Goal: Information Seeking & Learning: Learn about a topic

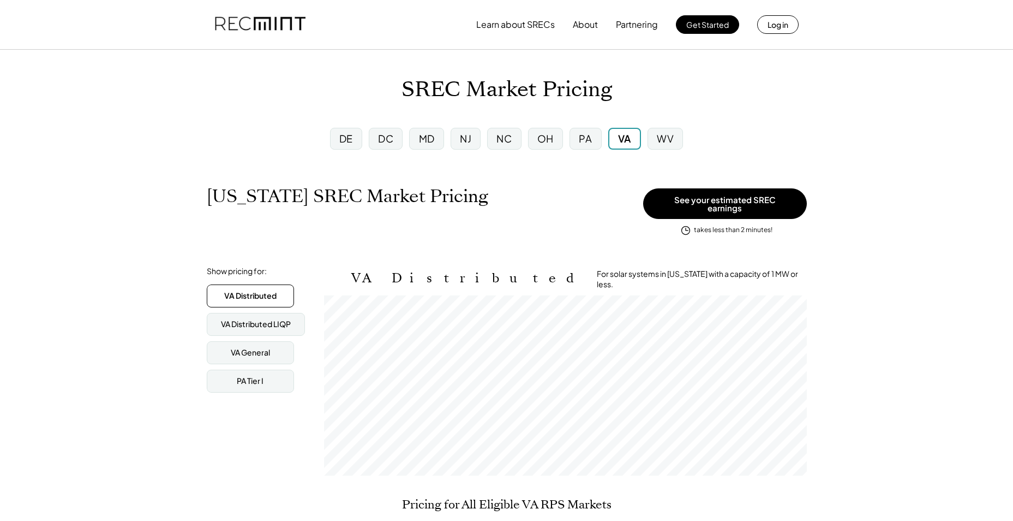
scroll to position [180, 483]
drag, startPoint x: 405, startPoint y: 88, endPoint x: 454, endPoint y: 89, distance: 49.1
click at [454, 89] on h1 "SREC Market Pricing" at bounding box center [507, 90] width 211 height 26
drag, startPoint x: 454, startPoint y: 89, endPoint x: 448, endPoint y: 91, distance: 6.2
click at [450, 91] on h1 "SREC Market Pricing" at bounding box center [507, 90] width 211 height 26
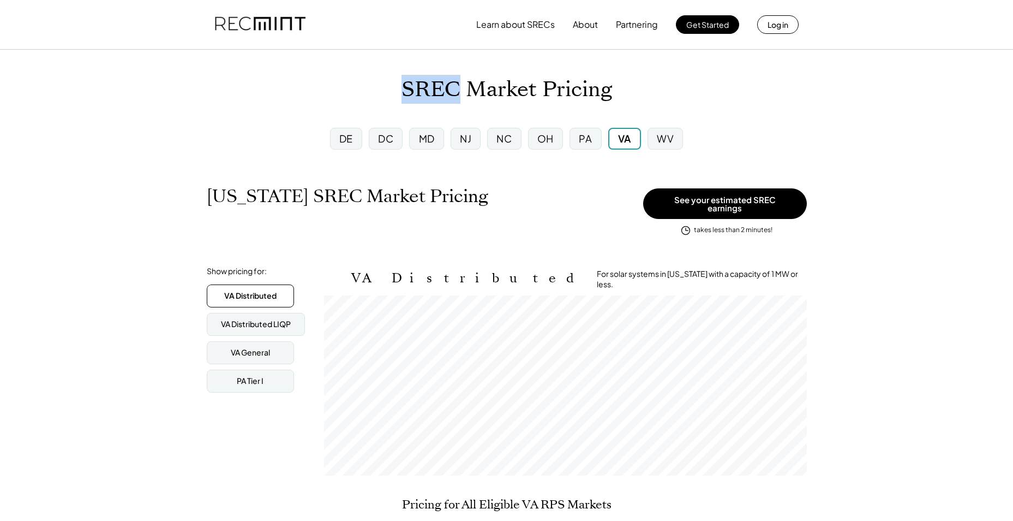
click at [422, 92] on h1 "SREC Market Pricing" at bounding box center [507, 90] width 211 height 26
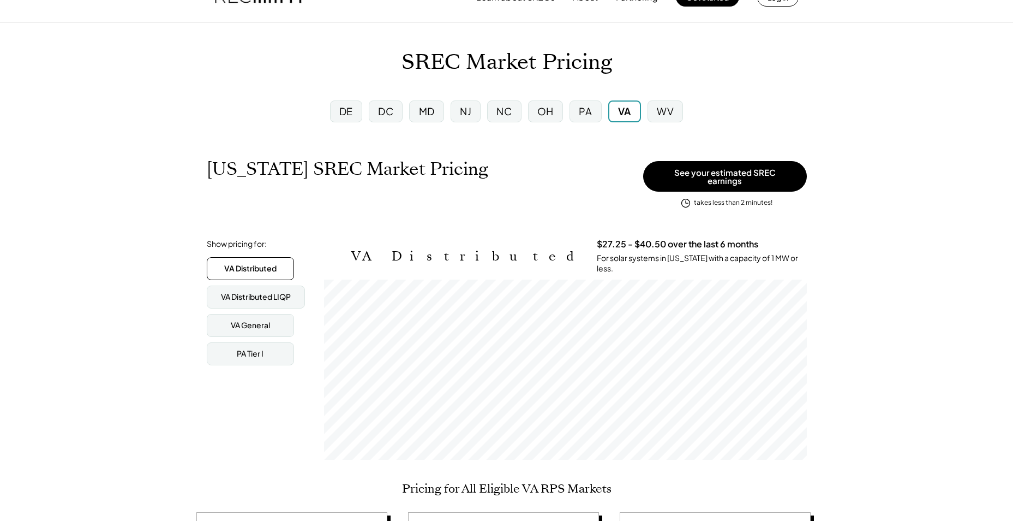
scroll to position [0, 0]
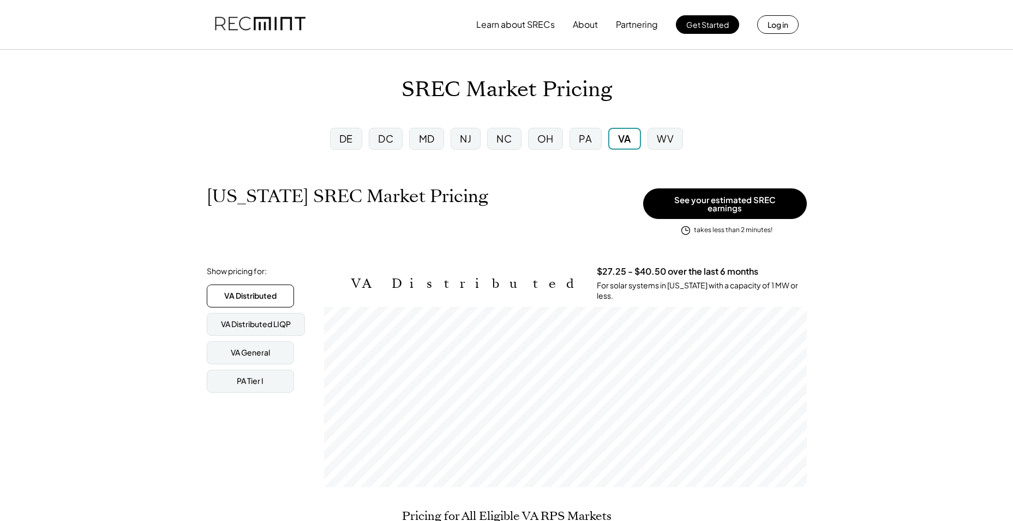
click at [512, 207] on div "[US_STATE] SREC Market Pricing View other state pricing" at bounding box center [422, 208] width 431 height 44
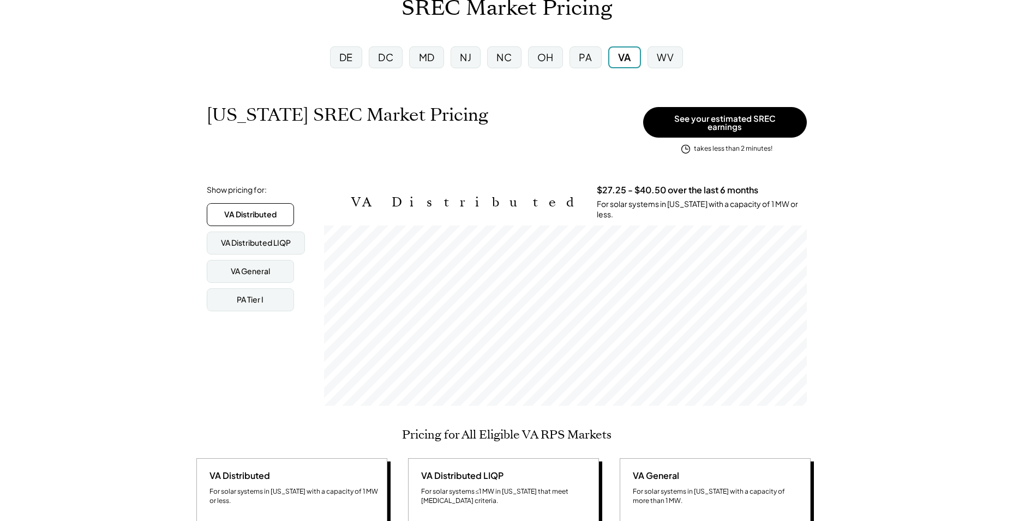
scroll to position [55, 0]
